Goal: Navigation & Orientation: Go to known website

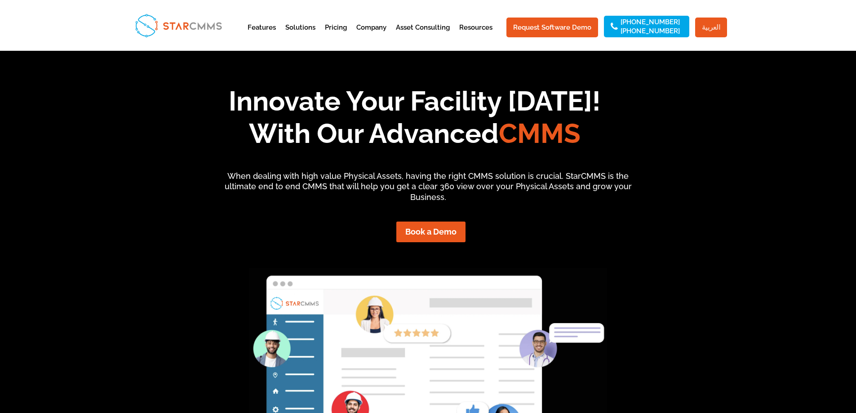
click at [714, 27] on link "العربية" at bounding box center [711, 28] width 32 height 20
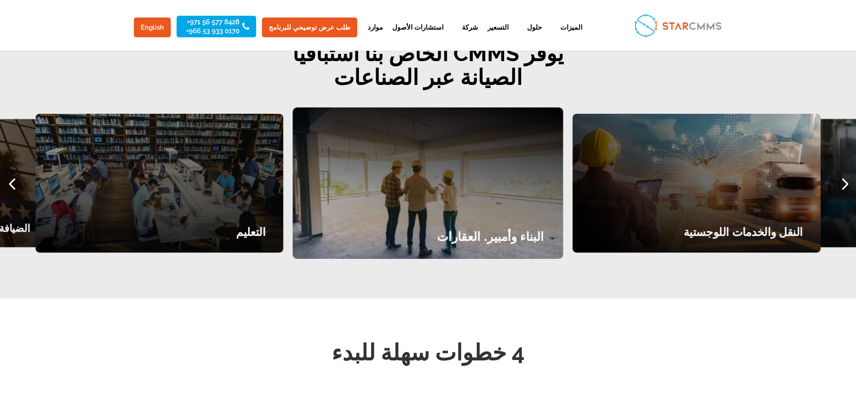
scroll to position [1168, 0]
click at [11, 171] on div "Previous slide" at bounding box center [12, 183] width 24 height 24
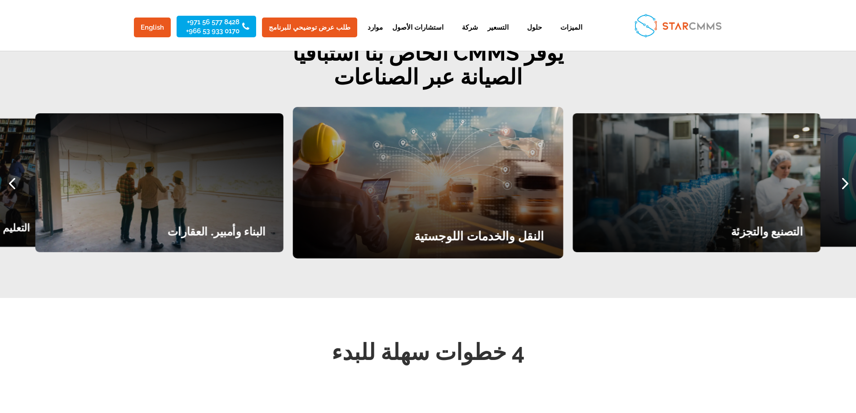
click at [847, 172] on div "Next slide" at bounding box center [844, 183] width 24 height 24
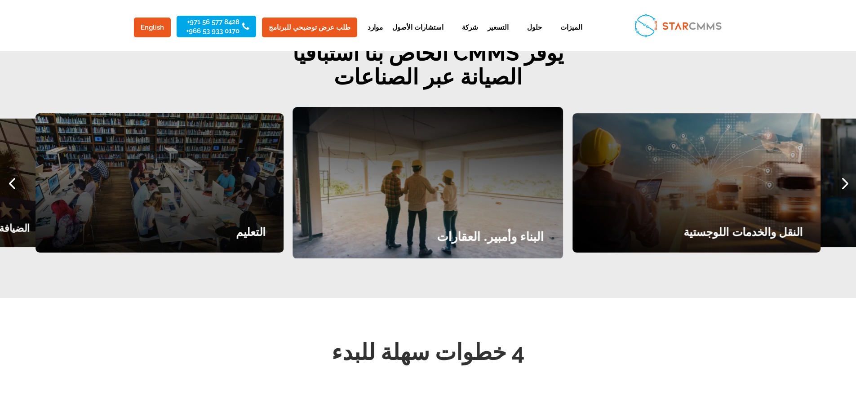
click at [847, 172] on div "Next slide" at bounding box center [844, 183] width 24 height 24
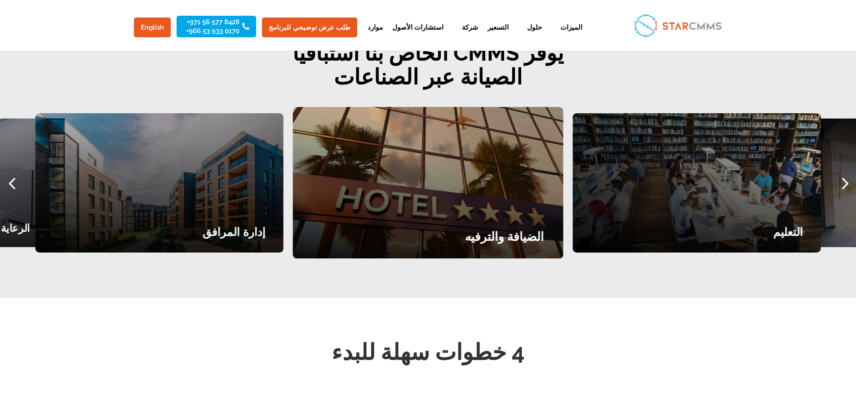
click at [847, 172] on div "Next slide" at bounding box center [844, 183] width 24 height 24
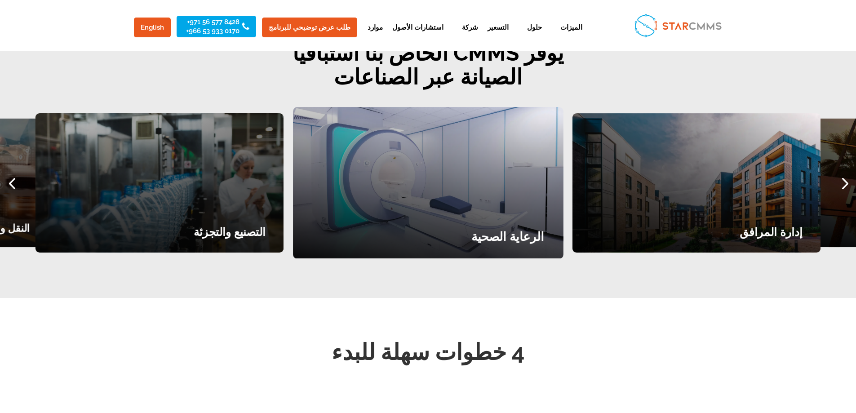
click at [847, 172] on div "Next slide" at bounding box center [844, 183] width 24 height 24
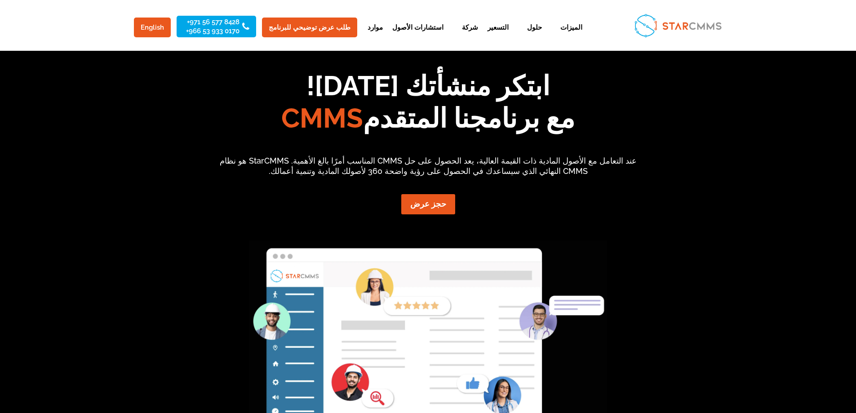
scroll to position [0, 0]
